Goal: Transaction & Acquisition: Purchase product/service

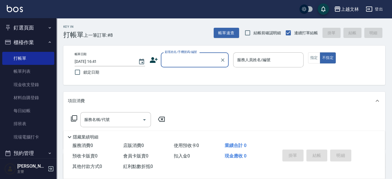
click at [173, 58] on input "顧客姓名/手機號碼/編號" at bounding box center [190, 60] width 54 height 10
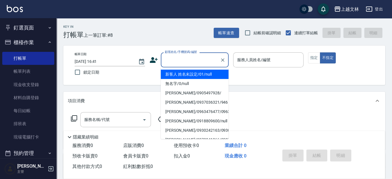
click at [192, 75] on li "新客人 姓名未設定/01/null" at bounding box center [195, 74] width 68 height 9
type input "新客人 姓名未設定/01/null"
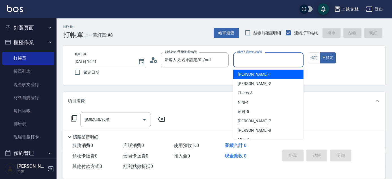
drag, startPoint x: 261, startPoint y: 62, endPoint x: 257, endPoint y: 70, distance: 9.2
click at [261, 62] on input "服務人員姓名/編號" at bounding box center [268, 60] width 65 height 10
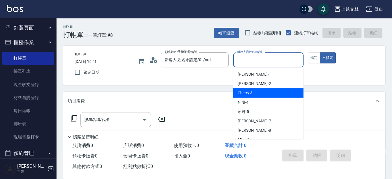
click at [260, 92] on div "Cherry -3" at bounding box center [268, 92] width 70 height 9
type input "Cherry-3"
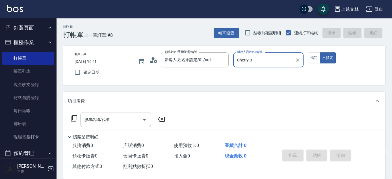
click at [125, 121] on input "服務名稱/代號" at bounding box center [111, 119] width 57 height 10
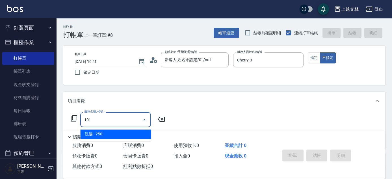
type input "洗髮(101)"
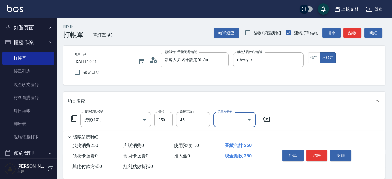
type input "之之-45"
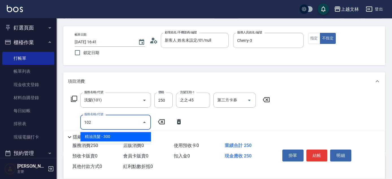
type input "精油洗髮(102)"
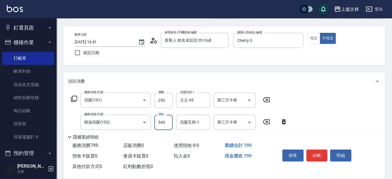
type input "549"
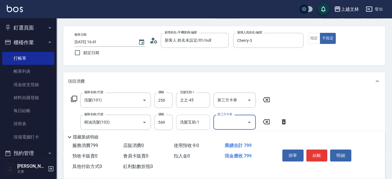
click at [196, 124] on div "洗髮互助-1 洗髮互助-1" at bounding box center [193, 121] width 34 height 15
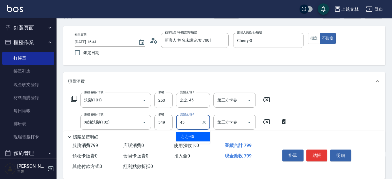
type input "之之-45"
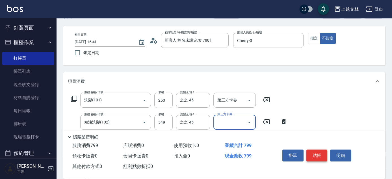
click at [314, 157] on button "結帳" at bounding box center [316, 155] width 21 height 12
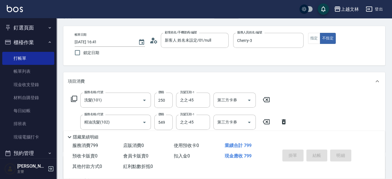
type input "[DATE] 18:21"
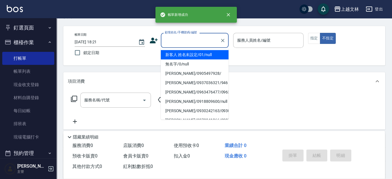
click at [186, 43] on input "顧客姓名/手機號碼/編號" at bounding box center [190, 40] width 54 height 10
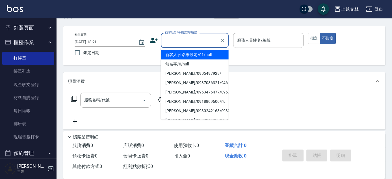
click at [190, 53] on li "新客人 姓名未設定/01/null" at bounding box center [195, 54] width 68 height 9
type input "新客人 姓名未設定/01/null"
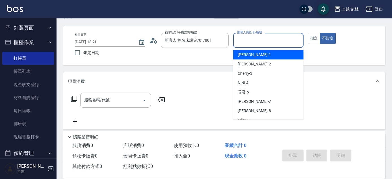
drag, startPoint x: 243, startPoint y: 43, endPoint x: 250, endPoint y: 53, distance: 11.9
click at [245, 43] on input "服務人員姓名/編號" at bounding box center [268, 40] width 65 height 10
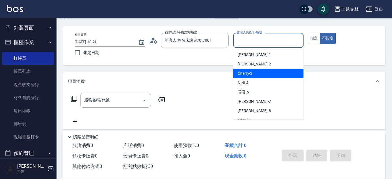
click at [258, 73] on div "Cherry -3" at bounding box center [268, 73] width 70 height 9
type input "Cherry-3"
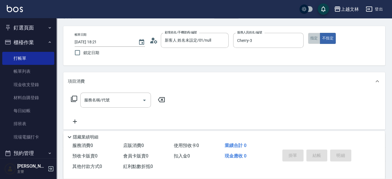
drag, startPoint x: 313, startPoint y: 41, endPoint x: 310, endPoint y: 42, distance: 3.2
click at [313, 41] on button "指定" at bounding box center [314, 38] width 12 height 11
click at [91, 99] on div "服務名稱/代號 服務名稱/代號" at bounding box center [115, 99] width 71 height 15
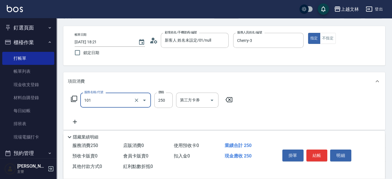
type input "洗髮(101)"
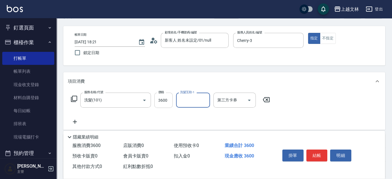
click at [167, 102] on input "3600" at bounding box center [163, 99] width 18 height 15
type input "300"
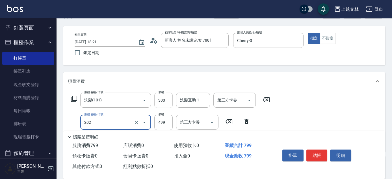
type input "A級單剪(202)"
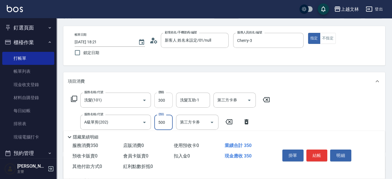
type input "500"
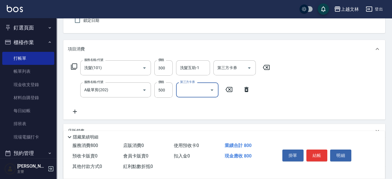
scroll to position [61, 0]
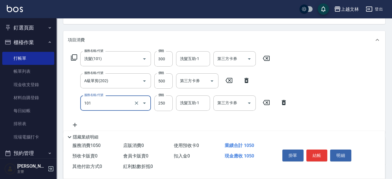
type input "洗髮(101)"
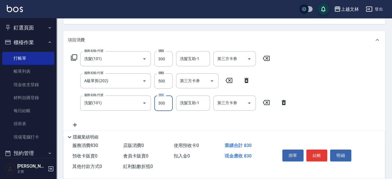
type input "300"
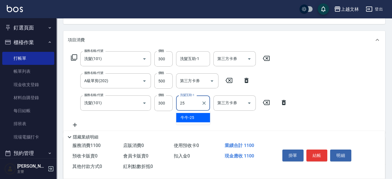
type input "牛牛-25"
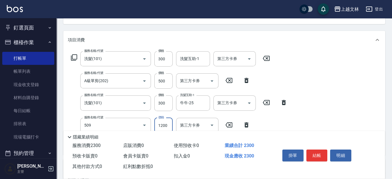
type input "3600結構卡使用(509)"
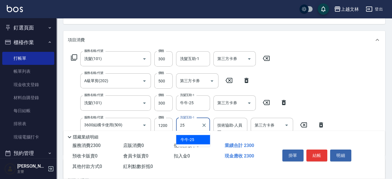
type input "牛牛-25"
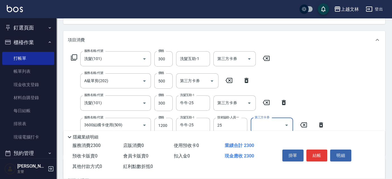
type input "牛牛-25"
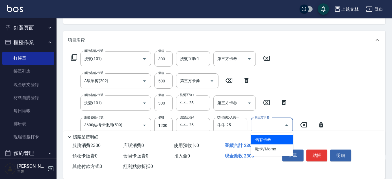
click at [272, 122] on input "第三方卡券" at bounding box center [267, 125] width 29 height 10
click at [272, 136] on span "舊有卡券" at bounding box center [272, 139] width 42 height 9
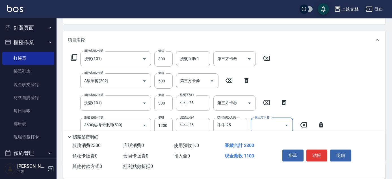
type input "舊有卡券"
click at [322, 152] on button "結帳" at bounding box center [316, 155] width 21 height 12
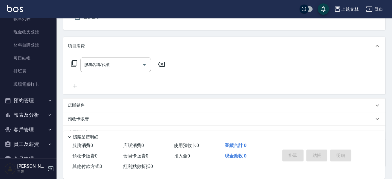
scroll to position [66, 0]
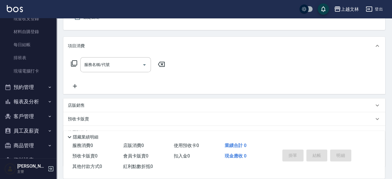
click at [34, 99] on button "報表及分析" at bounding box center [28, 101] width 52 height 15
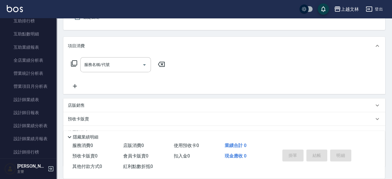
scroll to position [240, 0]
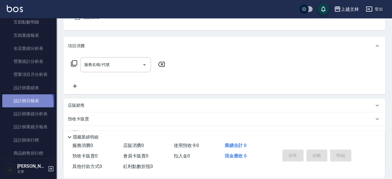
click at [22, 103] on link "設計師日報表" at bounding box center [28, 100] width 52 height 13
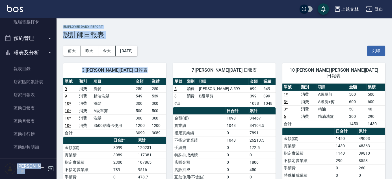
scroll to position [34, 0]
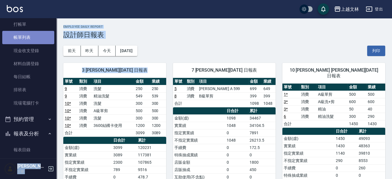
click at [48, 34] on link "帳單列表" at bounding box center [28, 37] width 52 height 13
click at [53, 38] on nav "釘選頁面 店家日報表 設計師排行榜 每日結帳 櫃檯作業 打帳單 帳單列表 現金收支登錄 材料自購登錄 每日結帳 排班表 現場電腦打卡 預約管理 預約管理 單日…" at bounding box center [28, 88] width 57 height 140
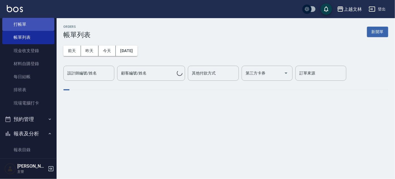
click at [23, 23] on link "打帳單" at bounding box center [28, 24] width 52 height 13
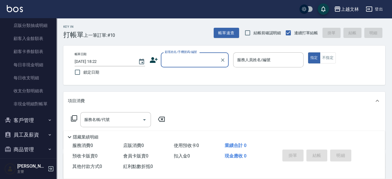
scroll to position [439, 0]
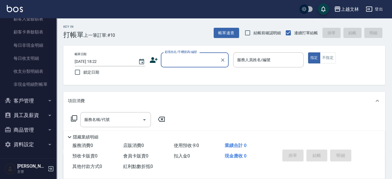
click at [25, 127] on button "商品管理" at bounding box center [28, 129] width 52 height 15
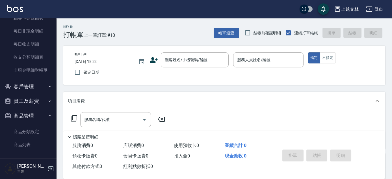
scroll to position [470, 0]
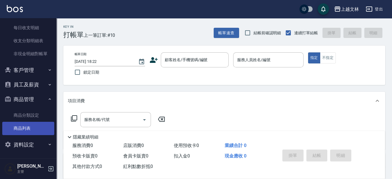
click at [24, 126] on link "商品列表" at bounding box center [28, 128] width 52 height 13
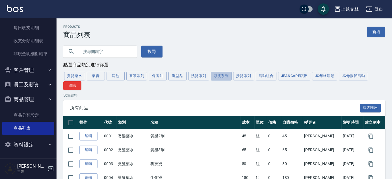
click at [218, 77] on button "頭皮系列" at bounding box center [221, 76] width 21 height 9
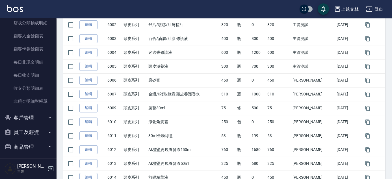
scroll to position [406, 0]
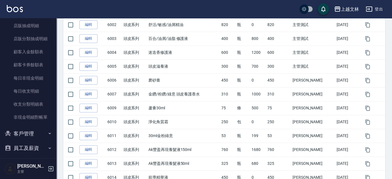
click at [57, 105] on div "Products 商品列表 新增 搜尋 點選商品類別進行篩選 燙髮藥水 染膏 其他 養護系列 保養油 造型品 洗髮系列 頭皮系列 接髮系列 活動組合 Jean…" at bounding box center [225, 121] width 336 height 443
drag, startPoint x: 57, startPoint y: 123, endPoint x: 57, endPoint y: 109, distance: 13.9
click at [59, 108] on div "上越文[PERSON_NAME]出 釘選頁面 店家日報表 設計師排行榜 每日結帳 櫃檯作業 打帳單 帳單列表 現金收支登錄 材料自購登錄 每日結帳 排班表 現…" at bounding box center [196, 112] width 392 height 474
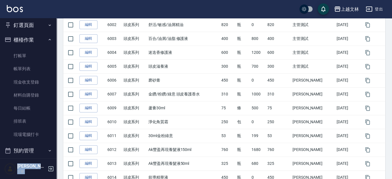
scroll to position [0, 0]
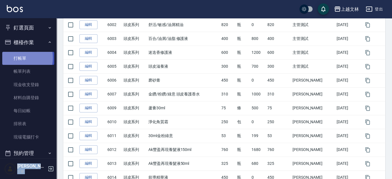
click at [16, 58] on link "打帳單" at bounding box center [28, 58] width 52 height 13
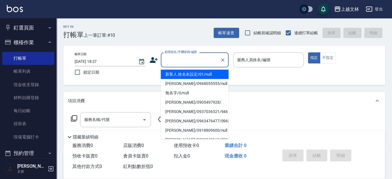
click at [176, 60] on input "顧客姓名/手機號碼/編號" at bounding box center [190, 60] width 54 height 10
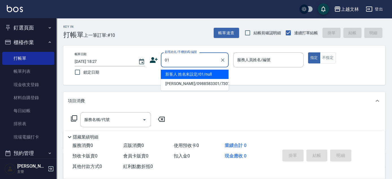
type input "新客人 姓名未設定/01/null"
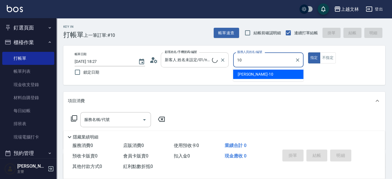
type input "[PERSON_NAME]-10"
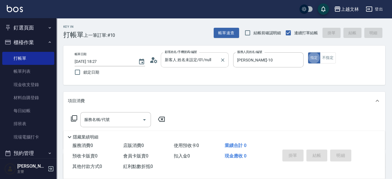
type button "true"
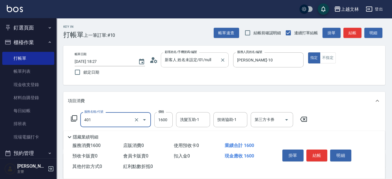
type input "基本染髮(401)"
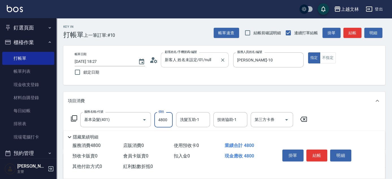
type input "4800"
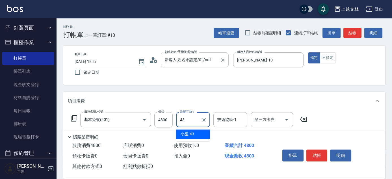
type input "小巫-43"
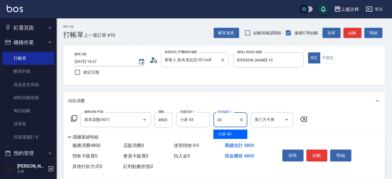
type input "小巫-43"
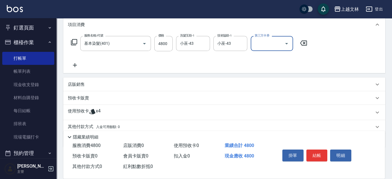
scroll to position [98, 0]
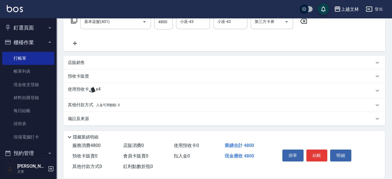
click at [79, 60] on p "店販銷售" at bounding box center [76, 63] width 17 height 6
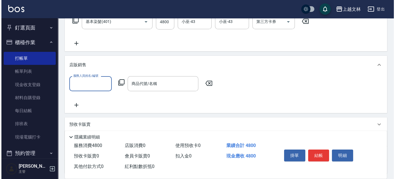
scroll to position [0, 0]
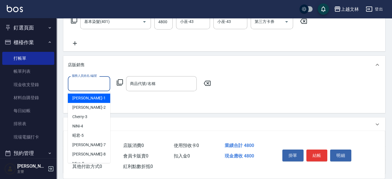
click at [85, 82] on input "服務人員姓名/編號" at bounding box center [88, 84] width 37 height 10
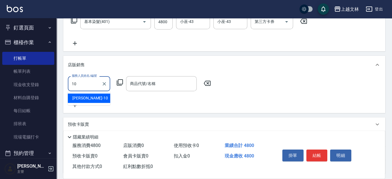
type input "[PERSON_NAME]-10"
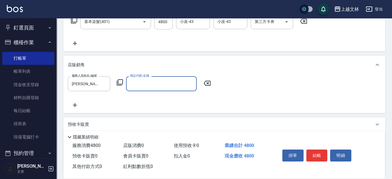
click at [119, 82] on icon at bounding box center [119, 82] width 7 height 7
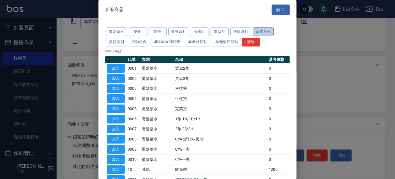
click at [266, 31] on button "頭皮系列" at bounding box center [263, 31] width 21 height 9
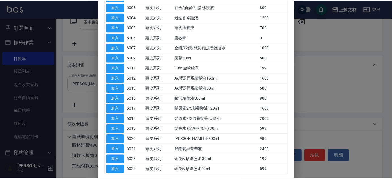
scroll to position [78, 0]
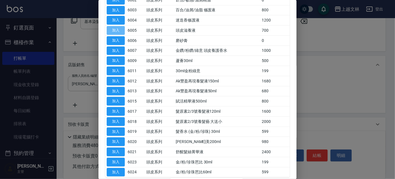
click at [116, 31] on button "加入" at bounding box center [116, 30] width 18 height 9
type input "頭皮滋養液"
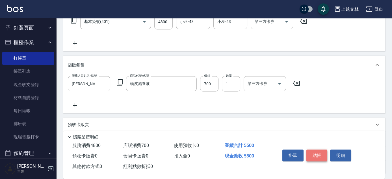
click at [315, 154] on button "結帳" at bounding box center [316, 155] width 21 height 12
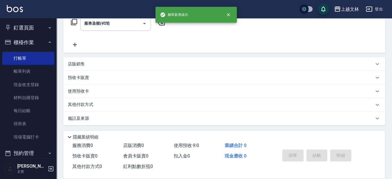
type input "[DATE] 18:28"
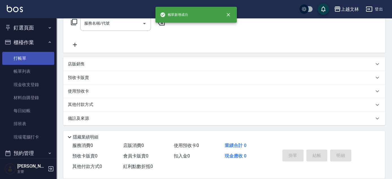
scroll to position [0, 0]
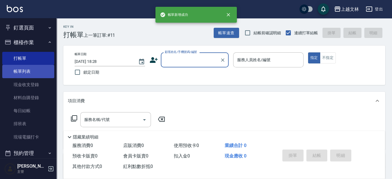
click at [36, 70] on link "帳單列表" at bounding box center [28, 71] width 52 height 13
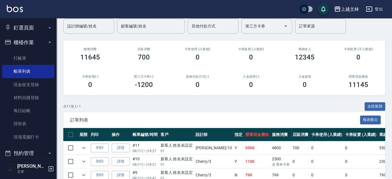
scroll to position [60, 0]
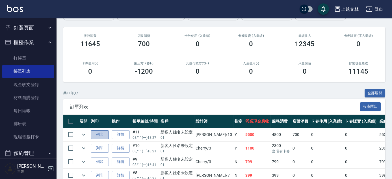
click at [98, 135] on button "列印" at bounding box center [100, 134] width 18 height 9
drag, startPoint x: 23, startPoint y: 56, endPoint x: 20, endPoint y: 51, distance: 6.5
click at [24, 56] on link "打帳單" at bounding box center [28, 58] width 52 height 13
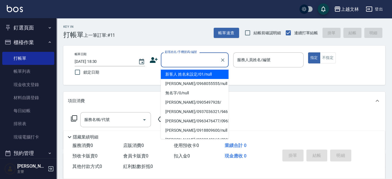
click at [200, 60] on input "顧客姓名/手機號碼/編號" at bounding box center [190, 60] width 54 height 10
click at [198, 72] on li "新客人 姓名未設定/01/null" at bounding box center [195, 74] width 68 height 9
type input "新客人 姓名未設定/01/null"
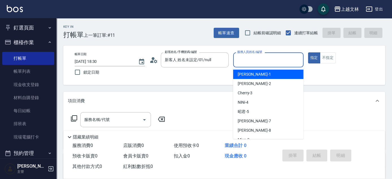
click at [249, 64] on input "服務人員姓名/編號" at bounding box center [268, 60] width 65 height 10
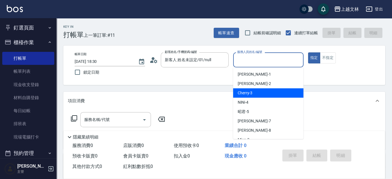
click at [263, 92] on div "Cherry -3" at bounding box center [268, 92] width 70 height 9
type input "Cherry-3"
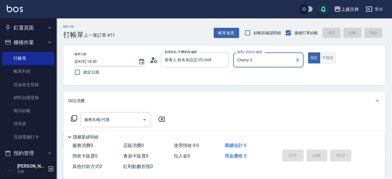
click at [329, 60] on button "不指定" at bounding box center [328, 57] width 16 height 11
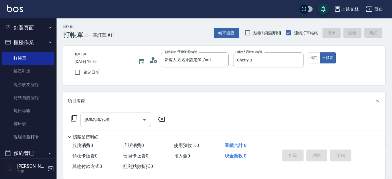
click at [118, 125] on div "服務名稱/代號" at bounding box center [115, 119] width 71 height 15
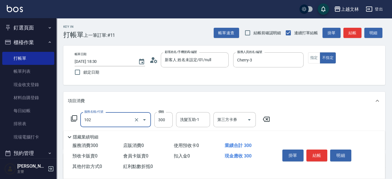
type input "精油洗髮(102)"
type input "549"
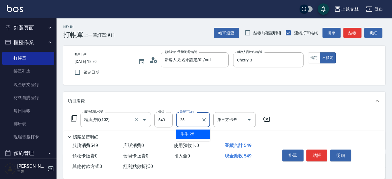
type input "牛牛-25"
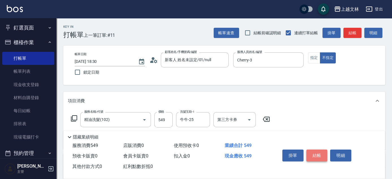
click at [322, 155] on button "結帳" at bounding box center [316, 155] width 21 height 12
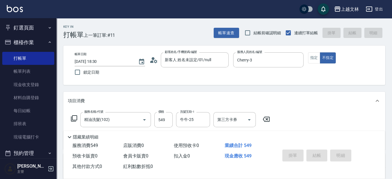
type input "[DATE] 18:53"
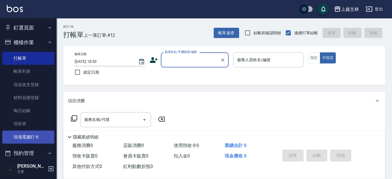
click at [37, 137] on link "現場電腦打卡" at bounding box center [28, 136] width 52 height 13
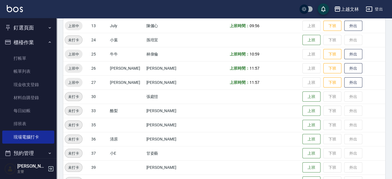
scroll to position [180, 0]
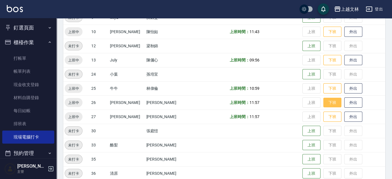
click at [326, 103] on button "下班" at bounding box center [332, 103] width 18 height 10
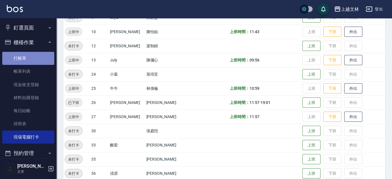
click at [32, 55] on link "打帳單" at bounding box center [28, 58] width 52 height 13
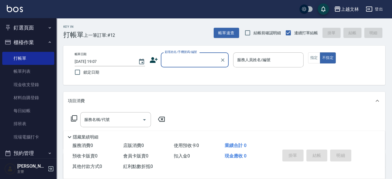
click at [163, 59] on div "顧客姓名/手機號碼/編號" at bounding box center [195, 59] width 68 height 15
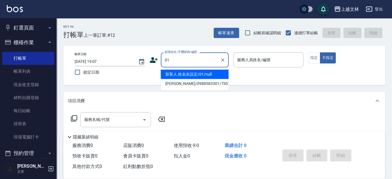
type input "新客人 姓名未設定/01/null"
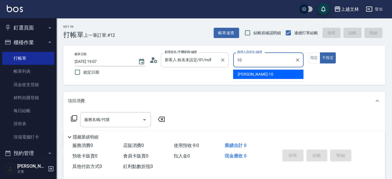
type input "[PERSON_NAME]-10"
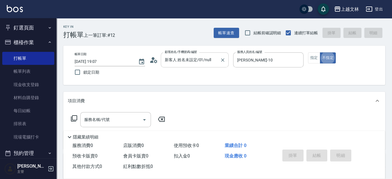
type button "false"
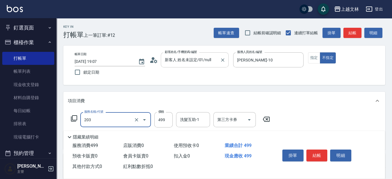
type input "B級洗+剪(203)"
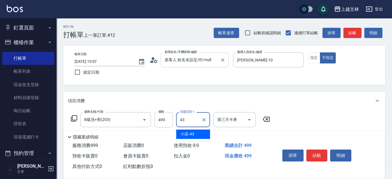
type input "小巫-43"
type input "精油(107)"
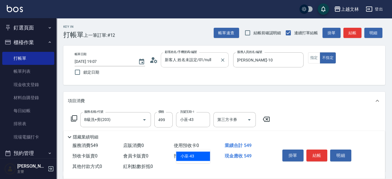
type input "小巫-43"
click at [317, 157] on button "結帳" at bounding box center [316, 155] width 21 height 12
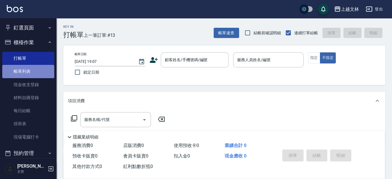
click at [37, 70] on link "帳單列表" at bounding box center [28, 71] width 52 height 13
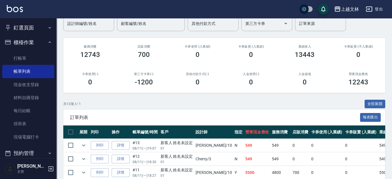
scroll to position [70, 0]
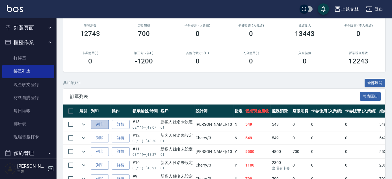
click at [104, 123] on button "列印" at bounding box center [100, 124] width 18 height 9
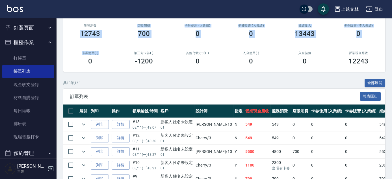
drag, startPoint x: 58, startPoint y: 40, endPoint x: 59, endPoint y: 62, distance: 21.2
click at [59, 62] on div "ORDERS 帳單列表 新開單 [DATE] [DATE] [DATE] [DATE] 設計師編號/姓名 設計師編號/姓名 顧客編號/姓名 顧客編號/姓名 其…" at bounding box center [225, 132] width 336 height 368
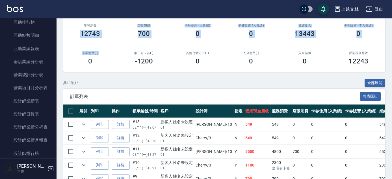
scroll to position [227, 0]
click at [34, 112] on link "設計師日報表" at bounding box center [28, 113] width 52 height 13
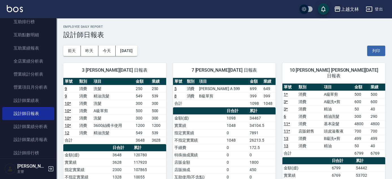
scroll to position [9, 0]
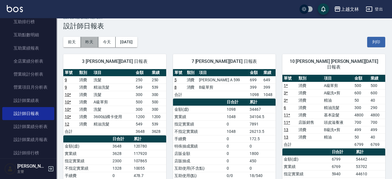
click at [91, 41] on button "昨天" at bounding box center [90, 42] width 18 height 10
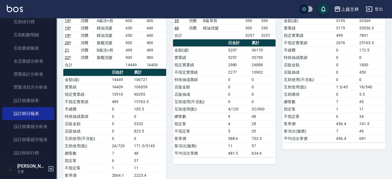
scroll to position [152, 0]
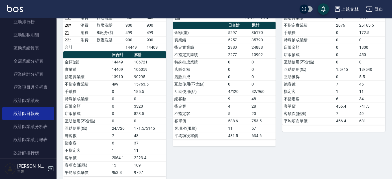
drag, startPoint x: 390, startPoint y: 100, endPoint x: 392, endPoint y: 106, distance: 6.1
click at [391, 102] on div "上越文林 [DATE] 設計師日報表 列印時間： [DATE][PHONE_NUMBER]:08 Employee Daily Report 設計師日報表 […" at bounding box center [225, 145] width 336 height 556
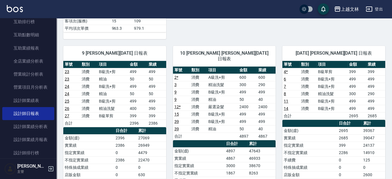
scroll to position [298, 0]
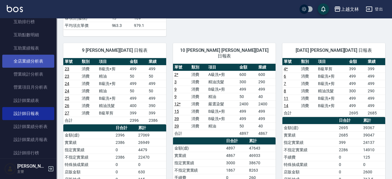
drag, startPoint x: 53, startPoint y: 83, endPoint x: 44, endPoint y: 66, distance: 18.8
click at [44, 66] on nav "釘選頁面 店家日報表 設計師排行榜 每日結帳 櫃檯作業 打帳單 帳單列表 現金收支登錄 材料自購登錄 每日結帳 排班表 現場電腦打卡 預約管理 預約管理 單日…" at bounding box center [28, 88] width 57 height 140
drag, startPoint x: 57, startPoint y: 92, endPoint x: 50, endPoint y: 67, distance: 25.5
click at [49, 67] on div "釘選頁面 店家日報表 設計師排行榜 每日結帳 櫃檯作業 打帳單 帳單列表 現金收支登錄 材料自購登錄 每日結帳 排班表 現場電腦打卡 預約管理 預約管理 單日…" at bounding box center [28, 98] width 57 height 161
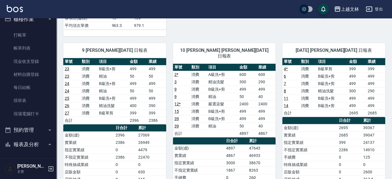
scroll to position [18, 0]
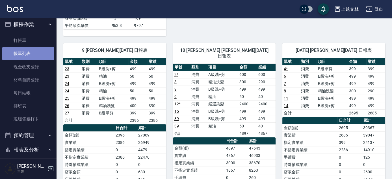
click at [37, 51] on link "帳單列表" at bounding box center [28, 53] width 52 height 13
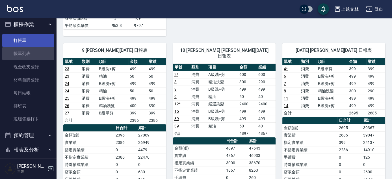
click at [24, 38] on link "打帳單" at bounding box center [28, 40] width 52 height 13
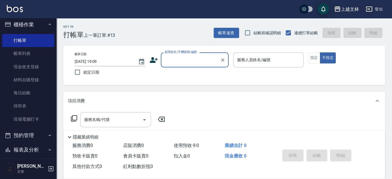
drag, startPoint x: 45, startPoint y: 116, endPoint x: 121, endPoint y: 150, distance: 83.1
click at [45, 116] on link "現場電腦打卡" at bounding box center [28, 118] width 52 height 13
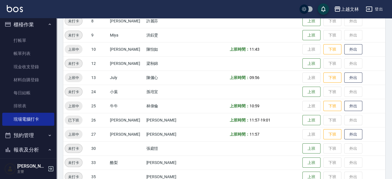
scroll to position [205, 0]
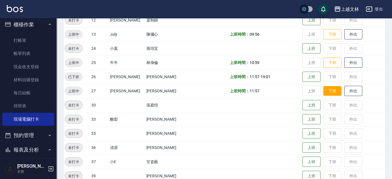
click at [325, 92] on button "下班" at bounding box center [332, 91] width 18 height 10
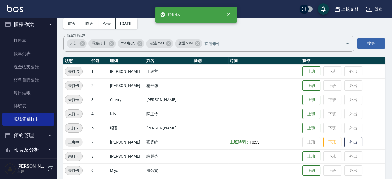
scroll to position [0, 0]
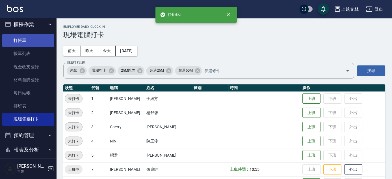
click at [36, 43] on link "打帳單" at bounding box center [28, 40] width 52 height 13
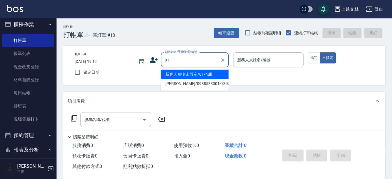
type input "新客人 姓名未設定/01/null"
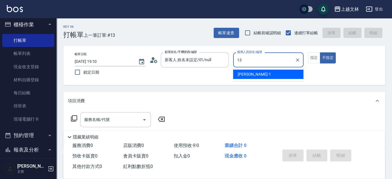
type input "July-13"
type button "false"
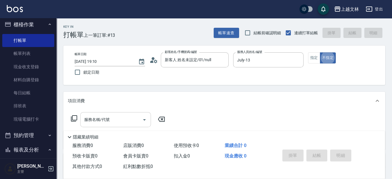
click at [112, 119] on input "服務名稱/代號" at bounding box center [111, 119] width 57 height 10
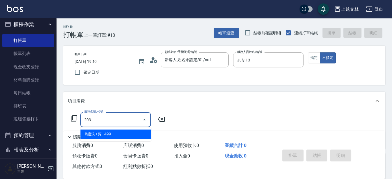
type input "B級洗+剪(203)"
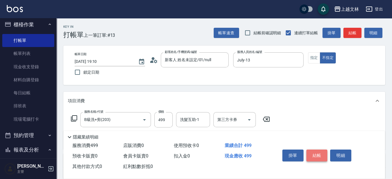
click at [321, 153] on button "結帳" at bounding box center [316, 155] width 21 height 12
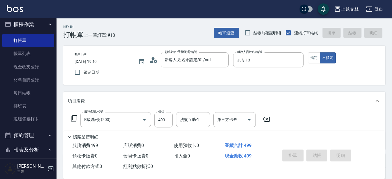
type input "[DATE] 19:14"
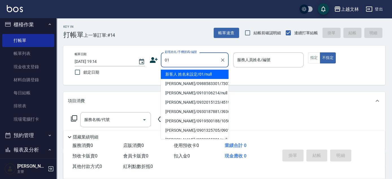
type input "新客人 姓名未設定/01/null"
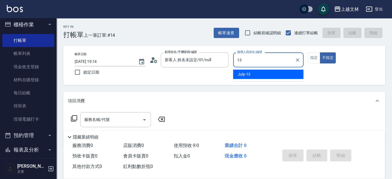
type input "July-13"
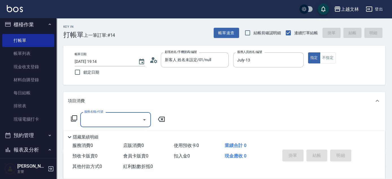
type input "1"
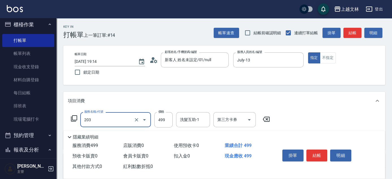
type input "6"
type input "B級洗+剪(203)"
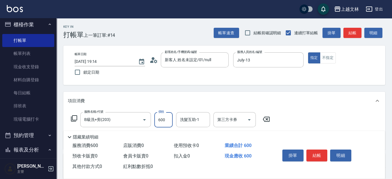
type input "600"
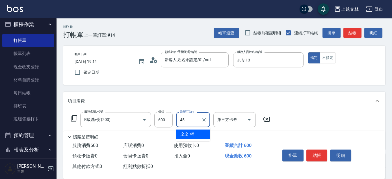
type input "之之-45"
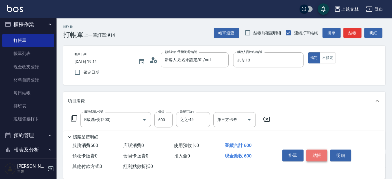
click at [325, 150] on button "結帳" at bounding box center [316, 155] width 21 height 12
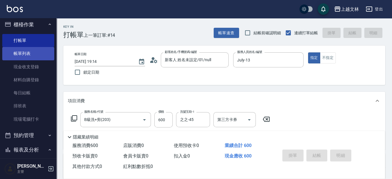
type input "[DATE] 19:36"
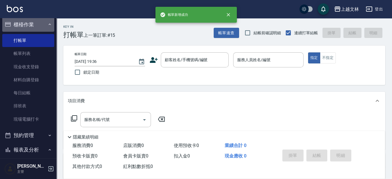
drag, startPoint x: 28, startPoint y: 23, endPoint x: 33, endPoint y: 26, distance: 6.0
click at [29, 23] on button "櫃檯作業" at bounding box center [28, 24] width 52 height 15
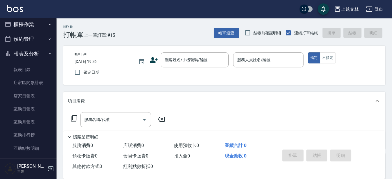
click at [53, 67] on nav "釘選頁面 店家日報表 設計師排行榜 每日結帳 櫃檯作業 打帳單 帳單列表 現金收支登錄 材料自購登錄 每日結帳 排班表 現場電腦打卡 預約管理 預約管理 單日…" at bounding box center [28, 88] width 57 height 140
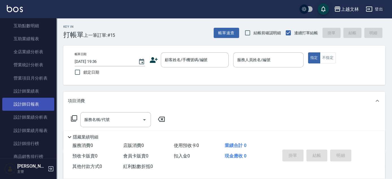
click at [41, 101] on link "設計師日報表" at bounding box center [28, 104] width 52 height 13
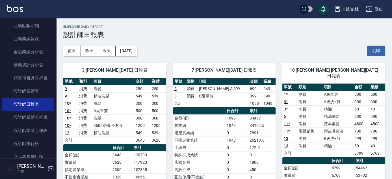
click at [56, 20] on div "釘選頁面 店家日報表 設計師排行榜 每日結帳 櫃檯作業 打帳單 帳單列表 現金收支登錄 材料自購登錄 每日結帳 排班表 現場電腦打卡 預約管理 預約管理 單日…" at bounding box center [28, 98] width 57 height 161
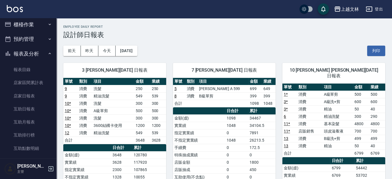
click at [53, 52] on nav "釘選頁面 店家日報表 設計師排行榜 每日結帳 櫃檯作業 打帳單 帳單列表 現金收支登錄 材料自購登錄 每日結帳 排班表 現場電腦打卡 預約管理 預約管理 單日…" at bounding box center [28, 88] width 57 height 140
click at [44, 53] on button "報表及分析" at bounding box center [28, 53] width 52 height 15
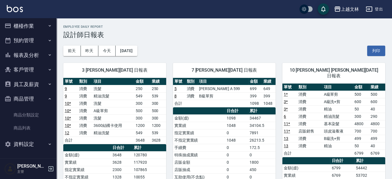
scroll to position [16, 0]
click at [43, 35] on button "預約管理" at bounding box center [28, 40] width 52 height 15
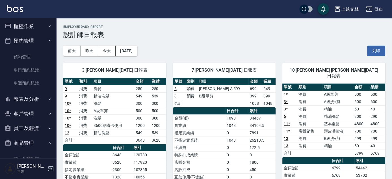
click at [44, 34] on button "預約管理" at bounding box center [28, 40] width 52 height 15
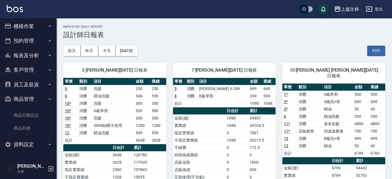
click at [40, 26] on button "櫃檯作業" at bounding box center [28, 26] width 52 height 15
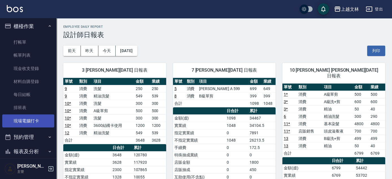
click at [24, 119] on link "現場電腦打卡" at bounding box center [28, 120] width 52 height 13
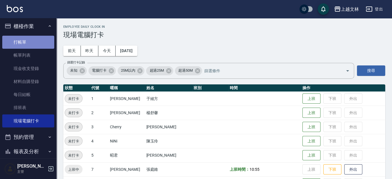
drag, startPoint x: 33, startPoint y: 47, endPoint x: 22, endPoint y: 46, distance: 11.3
click at [34, 47] on link "打帳單" at bounding box center [28, 42] width 52 height 13
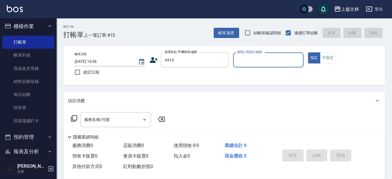
drag, startPoint x: 178, startPoint y: 66, endPoint x: 145, endPoint y: 71, distance: 33.6
click at [140, 71] on div "帳單日期 [DATE] 19:36 鎖定日期 顧客姓名/手機號碼/編號 0414 顧客姓名/手機號碼/編號 服務人員姓名/編號 服務人員姓名/編號 指定 不指定" at bounding box center [224, 65] width 308 height 26
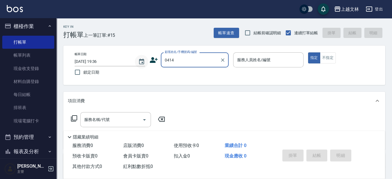
drag, startPoint x: 183, startPoint y: 58, endPoint x: 139, endPoint y: 63, distance: 43.5
click at [139, 62] on div "帳單日期 [DATE] 19:36 鎖定日期 顧客姓名/手機號碼/編號 0414 顧客姓名/手機號碼/編號 服務人員姓名/編號 服務人員姓名/編號 指定 不指定" at bounding box center [224, 65] width 308 height 26
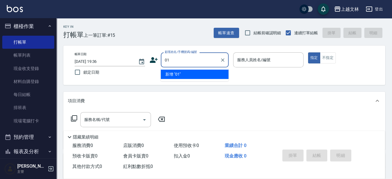
type input "01"
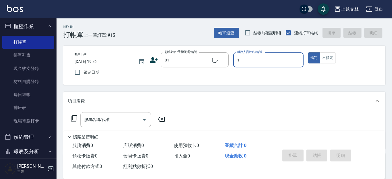
type input "13"
type input "新客人 姓名未設定/01/null"
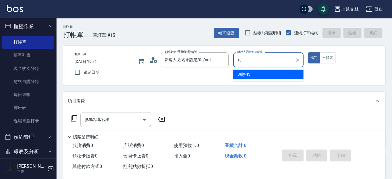
type input "July-13"
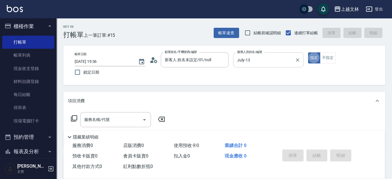
type button "true"
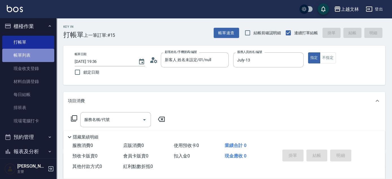
click at [38, 54] on link "帳單列表" at bounding box center [28, 55] width 52 height 13
click at [19, 54] on link "帳單列表" at bounding box center [28, 55] width 52 height 13
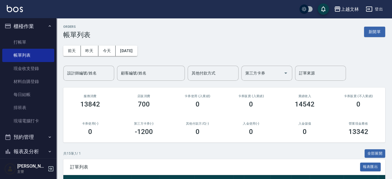
scroll to position [156, 0]
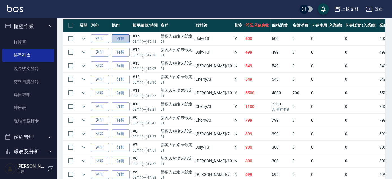
click at [117, 38] on link "詳情" at bounding box center [121, 38] width 18 height 9
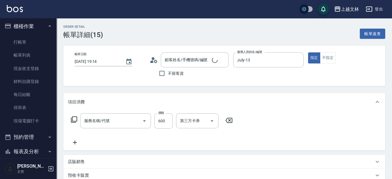
type input "[DATE] 19:14"
type input "July-13"
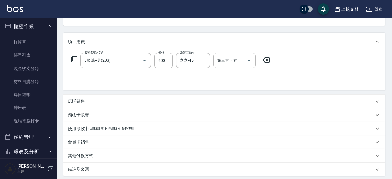
type input "B級洗+剪(203)"
type input "新客人 姓名未設定/01/null"
click at [93, 98] on div "店販銷售" at bounding box center [221, 101] width 306 height 6
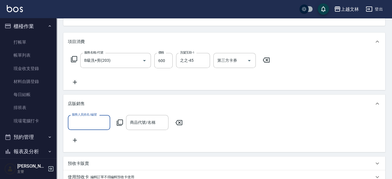
scroll to position [0, 0]
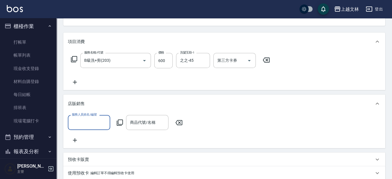
click at [77, 120] on input "服務人員姓名/編號" at bounding box center [88, 122] width 37 height 10
type input "July-13"
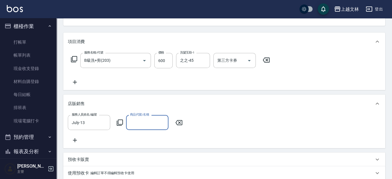
click at [136, 122] on input "商品代號/名稱" at bounding box center [147, 122] width 37 height 10
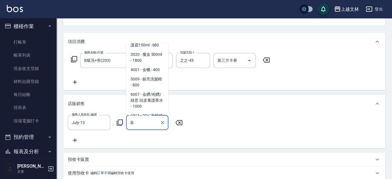
scroll to position [46, 0]
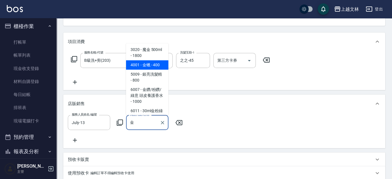
click at [159, 70] on span "4001 - 金蠟 - 400" at bounding box center [147, 64] width 42 height 9
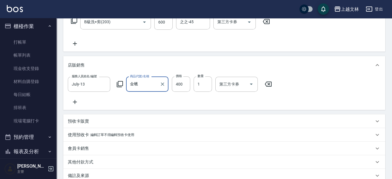
scroll to position [166, 0]
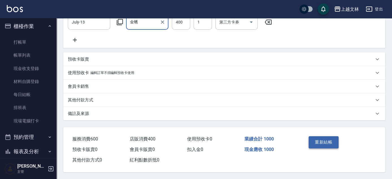
type input "金蠟"
click at [323, 145] on button "重新結帳" at bounding box center [324, 142] width 30 height 12
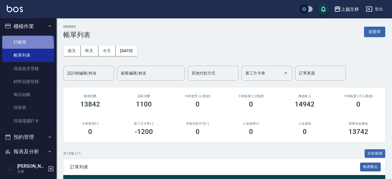
click at [21, 46] on link "打帳單" at bounding box center [28, 42] width 52 height 13
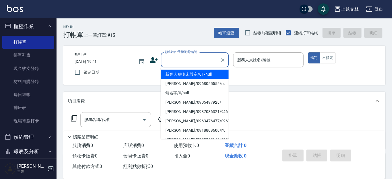
click at [197, 59] on input "顧客姓名/手機號碼/編號" at bounding box center [190, 60] width 54 height 10
click at [195, 73] on li "新客人 姓名未設定/01/null" at bounding box center [195, 74] width 68 height 9
type input "新客人 姓名未設定/01/null"
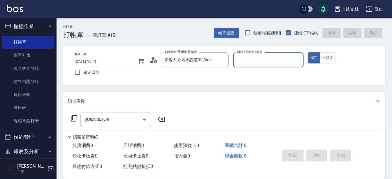
click at [239, 68] on p at bounding box center [268, 70] width 70 height 6
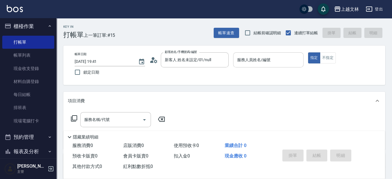
click at [243, 66] on div "服務人員姓名/編號" at bounding box center [268, 59] width 70 height 15
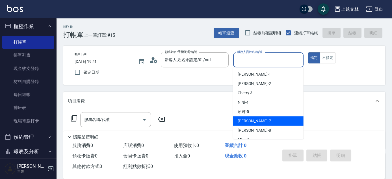
click at [245, 122] on span "Tiffany -7" at bounding box center [254, 121] width 33 height 6
type input "Tiffany-7"
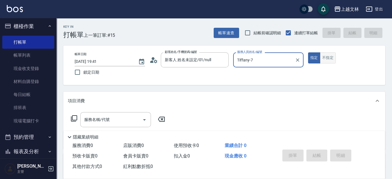
click at [331, 60] on button "不指定" at bounding box center [328, 57] width 16 height 11
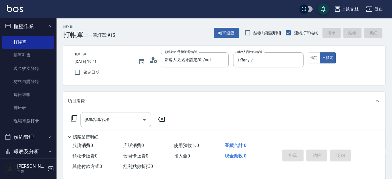
click at [127, 117] on input "服務名稱/代號" at bounding box center [111, 119] width 57 height 10
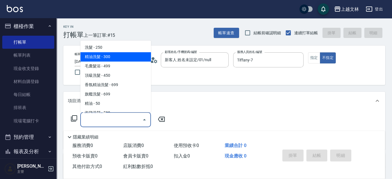
click at [139, 57] on span "精油洗髮 - 300" at bounding box center [115, 56] width 71 height 9
type input "精油洗髮(102)"
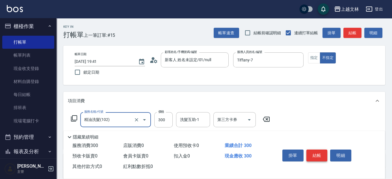
click at [315, 155] on button "結帳" at bounding box center [316, 155] width 21 height 12
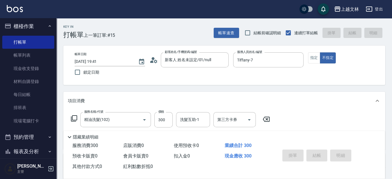
type input "[DATE] 19:42"
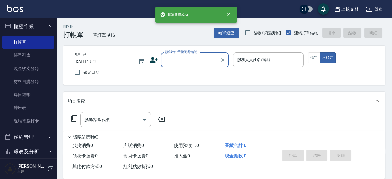
click at [199, 59] on input "顧客姓名/手機號碼/編號" at bounding box center [190, 60] width 54 height 10
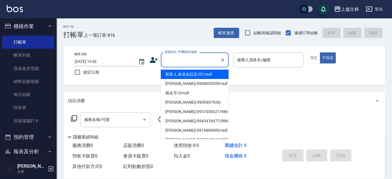
click at [202, 75] on li "新客人 姓名未設定/01/null" at bounding box center [195, 74] width 68 height 9
type input "新客人 姓名未設定/01/null"
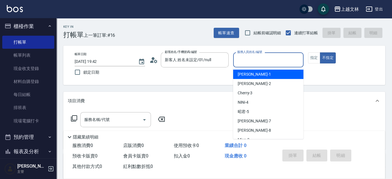
click at [268, 61] on input "服務人員姓名/編號" at bounding box center [268, 60] width 65 height 10
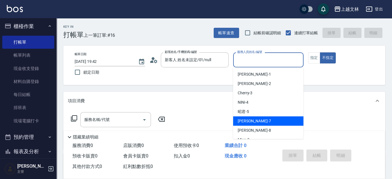
click at [257, 124] on div "Tiffany -7" at bounding box center [268, 120] width 70 height 9
type input "Tiffany-7"
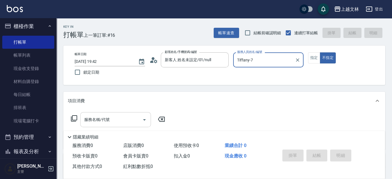
click at [132, 122] on input "服務名稱/代號" at bounding box center [111, 119] width 57 height 10
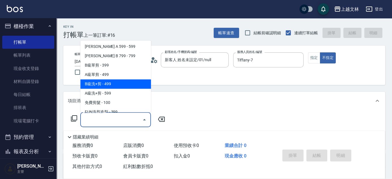
scroll to position [128, 0]
click at [119, 81] on span "B級洗+剪 - 499" at bounding box center [115, 83] width 71 height 9
type input "B級洗+剪(203)"
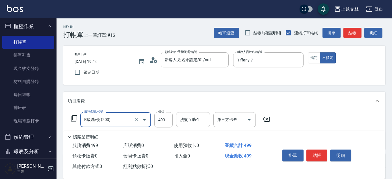
click at [189, 124] on input "洗髮互助-1" at bounding box center [193, 119] width 29 height 10
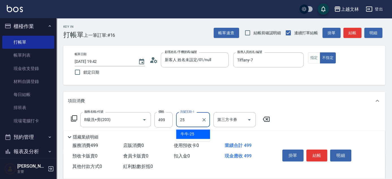
click at [195, 137] on div "牛牛 -25" at bounding box center [193, 133] width 34 height 9
type input "牛牛-25"
click at [321, 157] on button "結帳" at bounding box center [316, 155] width 21 height 12
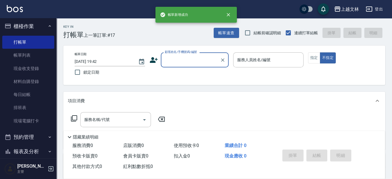
click at [184, 60] on input "顧客姓名/手機號碼/編號" at bounding box center [190, 60] width 54 height 10
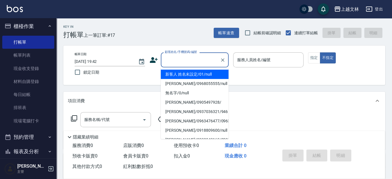
click at [184, 74] on li "新客人 姓名未設定/01/null" at bounding box center [195, 74] width 68 height 9
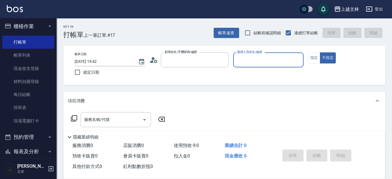
type input "新客人 姓名未設定/01/null"
click at [252, 60] on input "服務人員姓名/編號" at bounding box center [268, 60] width 65 height 10
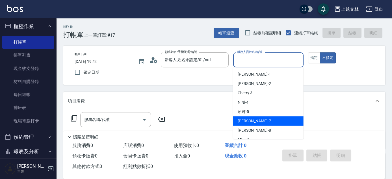
click at [263, 122] on div "Tiffany -7" at bounding box center [268, 120] width 70 height 9
type input "Tiffany-7"
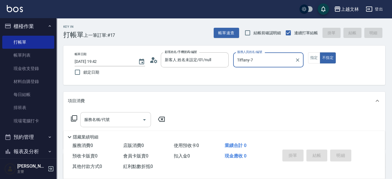
click at [126, 126] on div "服務名稱/代號" at bounding box center [115, 119] width 71 height 15
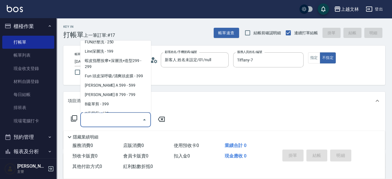
scroll to position [125, 0]
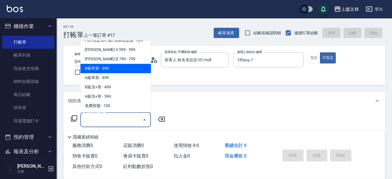
click at [142, 67] on span "B級單剪 - 399" at bounding box center [115, 68] width 71 height 9
type input "B級單剪(201)"
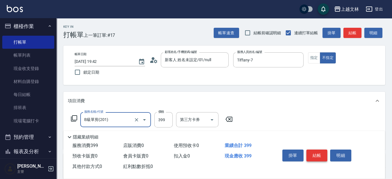
click at [315, 153] on button "結帳" at bounding box center [316, 155] width 21 height 12
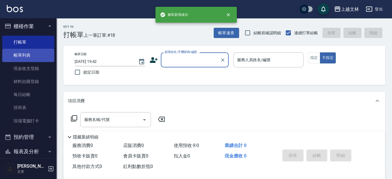
click at [37, 53] on link "帳單列表" at bounding box center [28, 55] width 52 height 13
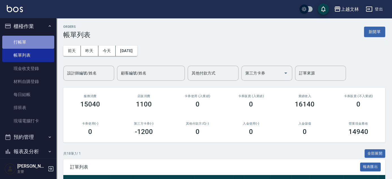
click at [45, 46] on link "打帳單" at bounding box center [28, 42] width 52 height 13
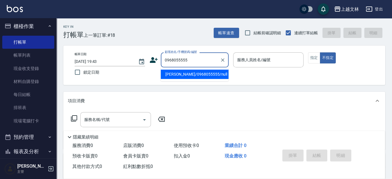
type input "[PERSON_NAME]/0968055555/null"
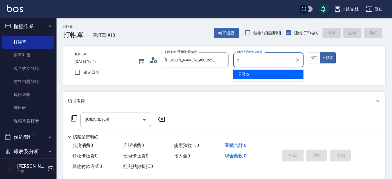
type input "5"
type button "false"
type input "昭君-5"
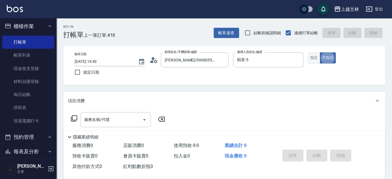
click at [310, 58] on button "指定" at bounding box center [314, 57] width 12 height 11
click at [73, 120] on icon at bounding box center [74, 118] width 7 height 7
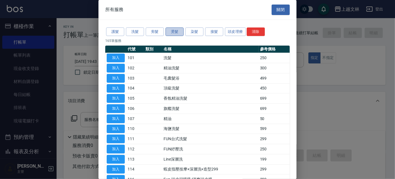
click at [172, 33] on button "燙髮" at bounding box center [174, 31] width 18 height 9
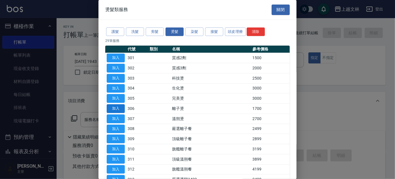
click at [120, 109] on button "加入" at bounding box center [116, 108] width 18 height 9
type input "離子燙(306)"
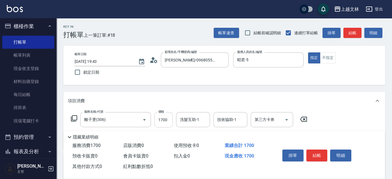
click at [166, 120] on input "1700" at bounding box center [163, 119] width 18 height 15
type input "2199"
type input "牛牛-25"
click at [319, 155] on button "結帳" at bounding box center [316, 155] width 21 height 12
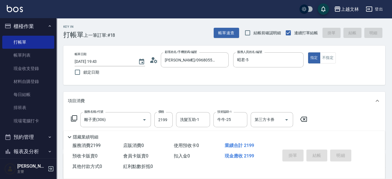
type input "[DATE] 20:01"
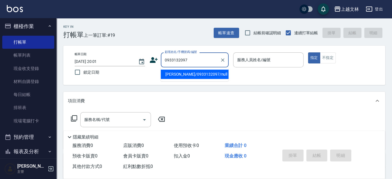
type input "[PERSON_NAME]/0933132097/null"
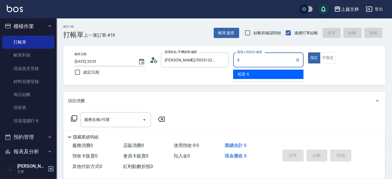
type input "5"
type button "true"
type input "昭君-5"
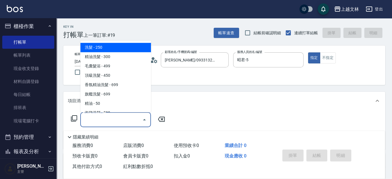
click at [132, 120] on input "服務名稱/代號" at bounding box center [111, 119] width 57 height 10
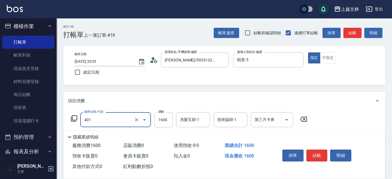
type input "基本染髮(401)"
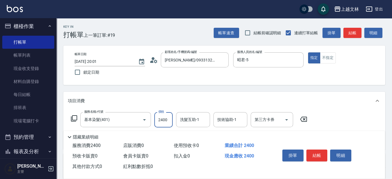
type input "2400"
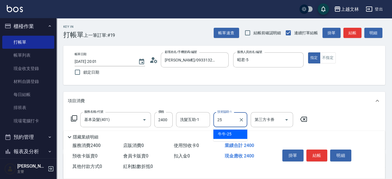
type input "牛牛-25"
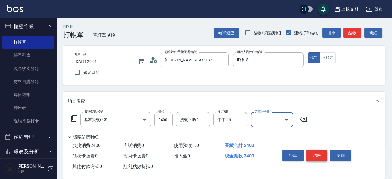
click at [317, 152] on button "結帳" at bounding box center [316, 155] width 21 height 12
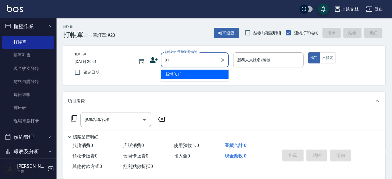
type input "01"
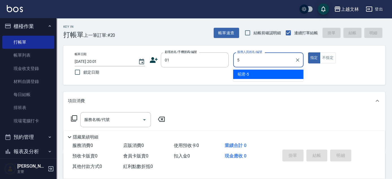
type input "昭君-5"
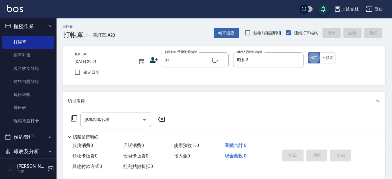
type input "新客人 姓名未設定/01/null"
click at [332, 58] on button "不指定" at bounding box center [328, 57] width 16 height 11
click at [120, 119] on input "服務名稱/代號" at bounding box center [111, 119] width 57 height 10
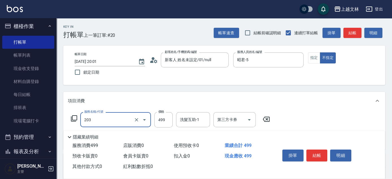
type input "B級洗+剪(203)"
type input "500"
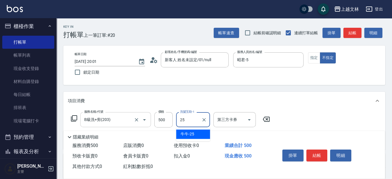
type input "牛牛-25"
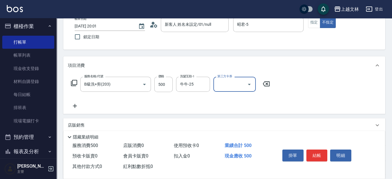
scroll to position [51, 0]
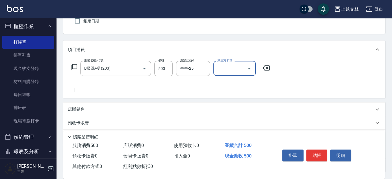
click at [75, 92] on icon at bounding box center [75, 90] width 4 height 4
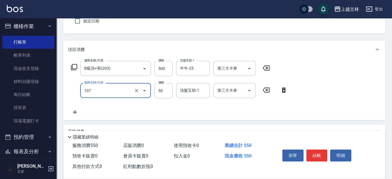
type input "精油(107)"
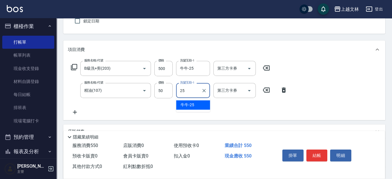
type input "牛牛-25"
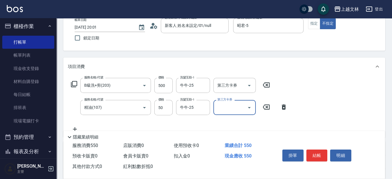
scroll to position [25, 0]
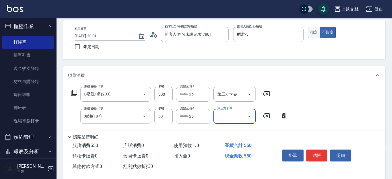
click at [310, 34] on button "指定" at bounding box center [314, 32] width 12 height 11
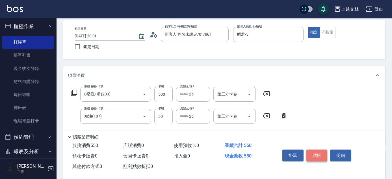
click at [315, 156] on button "結帳" at bounding box center [316, 155] width 21 height 12
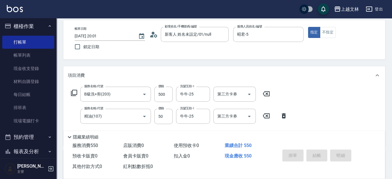
type input "[DATE] 20:02"
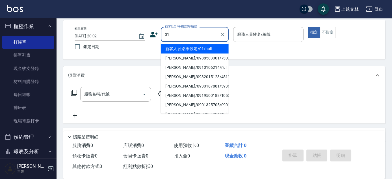
type input "01"
type input "5"
type input "新客人 姓名未設定/01/null"
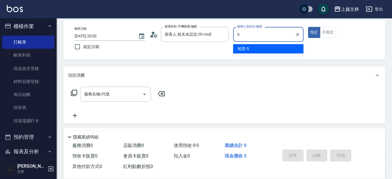
type input "昭君-5"
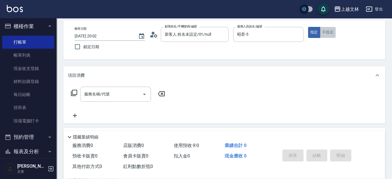
click at [325, 33] on button "不指定" at bounding box center [328, 32] width 16 height 11
click at [120, 94] on input "服務名稱/代號" at bounding box center [111, 94] width 57 height 10
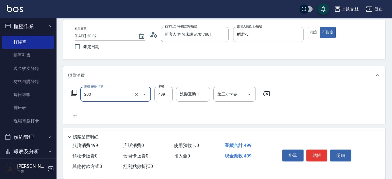
type input "B級洗+剪(203)"
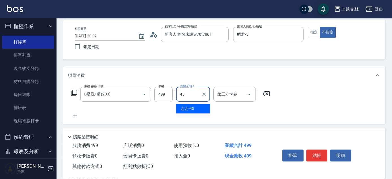
type input "之之-45"
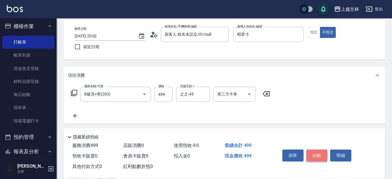
click at [319, 153] on button "結帳" at bounding box center [316, 155] width 21 height 12
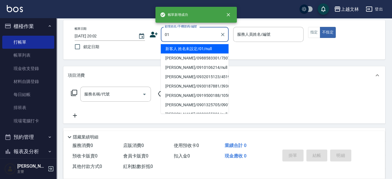
type input "01"
type input "5"
type input "新客人 姓名未設定/01/null"
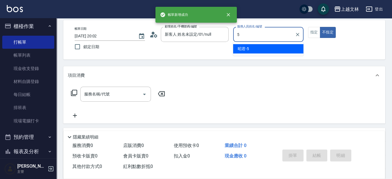
type input "昭君-5"
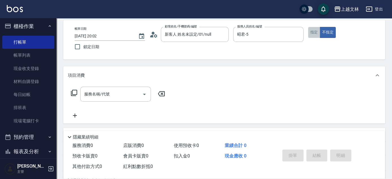
click at [312, 33] on button "指定" at bounding box center [314, 32] width 12 height 11
click at [118, 92] on input "服務名稱/代號" at bounding box center [111, 94] width 57 height 10
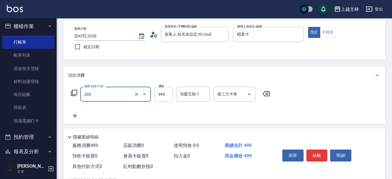
type input "B級洗+剪(203)"
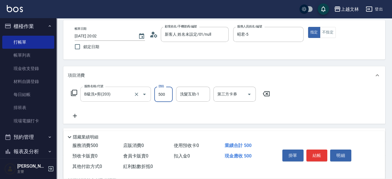
type input "500"
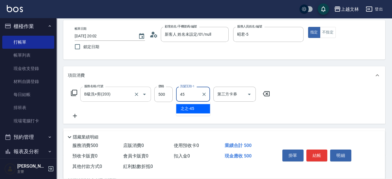
type input "之之-45"
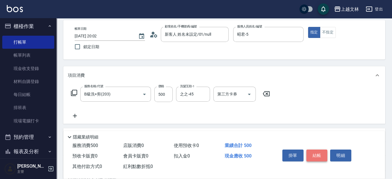
click at [316, 153] on button "結帳" at bounding box center [316, 155] width 21 height 12
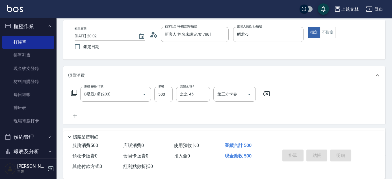
type input "[DATE] 20:03"
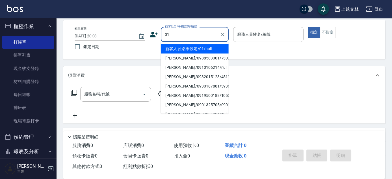
type input "01"
type input "5"
type input "新客人 姓名未設定/01/null"
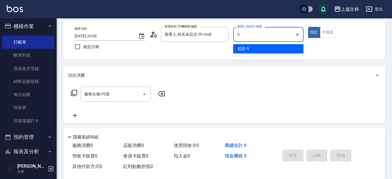
type input "昭君-5"
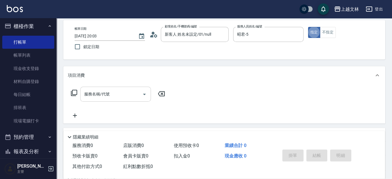
click at [112, 95] on input "服務名稱/代號" at bounding box center [111, 94] width 57 height 10
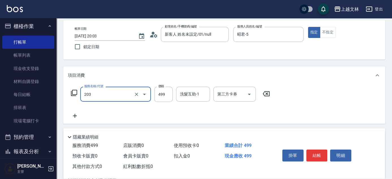
type input "B級洗+剪(203)"
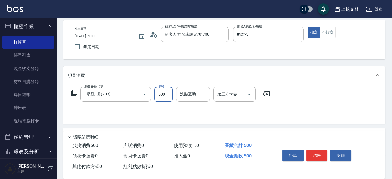
type input "500"
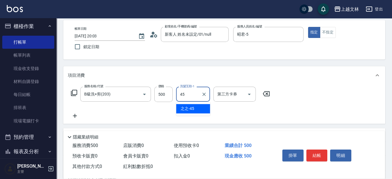
type input "之之-45"
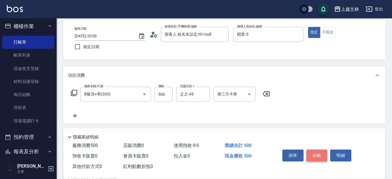
click at [315, 153] on button "結帳" at bounding box center [316, 155] width 21 height 12
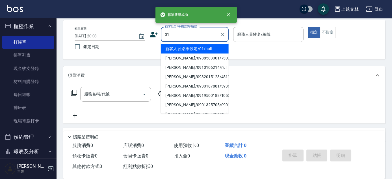
type input "01"
type input "5"
type input "新客人 姓名未設定/01/null"
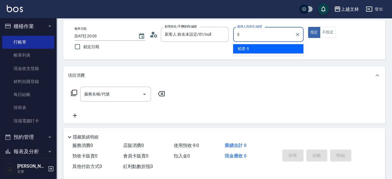
type input "昭君-5"
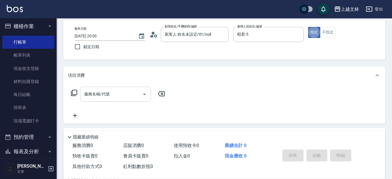
click at [120, 93] on input "服務名稱/代號" at bounding box center [111, 94] width 57 height 10
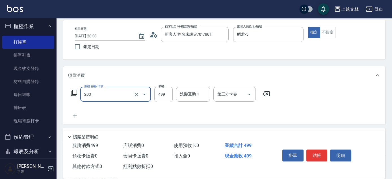
type input "B級洗+剪(203)"
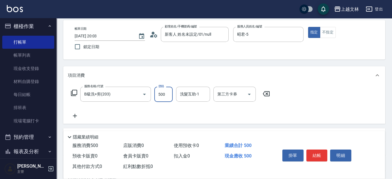
type input "500"
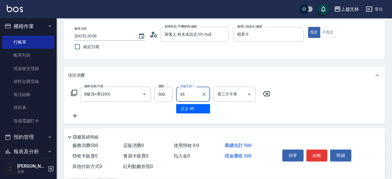
type input "之之-45"
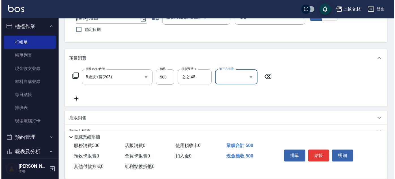
scroll to position [51, 0]
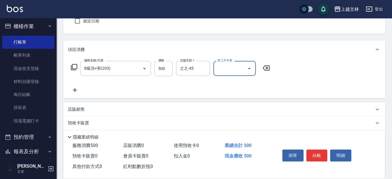
click at [76, 66] on icon at bounding box center [74, 67] width 7 height 7
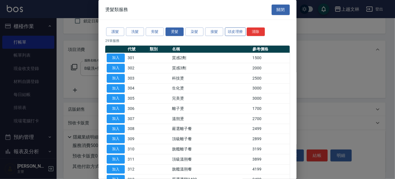
click at [235, 30] on button "頭皮理療" at bounding box center [235, 31] width 21 height 9
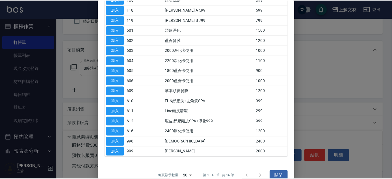
scroll to position [66, 0]
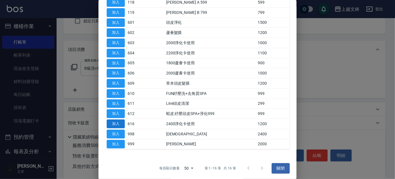
click at [120, 124] on button "加入" at bounding box center [116, 123] width 18 height 9
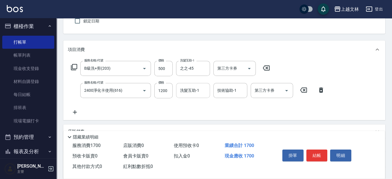
click at [201, 93] on input "洗髮互助-1" at bounding box center [193, 90] width 29 height 10
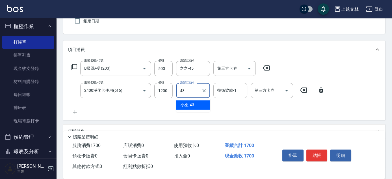
type input "小巫-43"
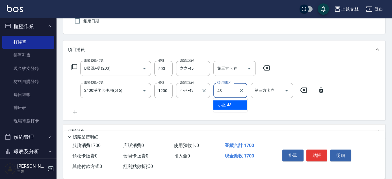
type input "小巫-43"
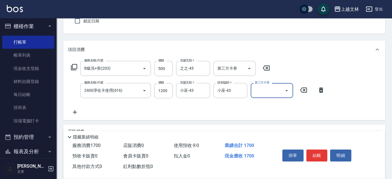
click at [270, 89] on input "第三方卡券" at bounding box center [267, 90] width 29 height 10
click at [267, 105] on span "舊有卡券" at bounding box center [272, 104] width 42 height 9
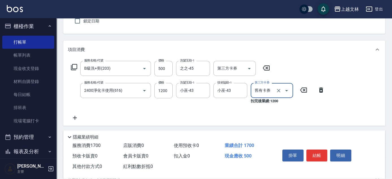
type input "舊有卡券"
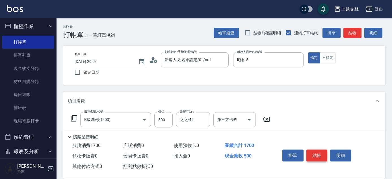
scroll to position [0, 0]
click at [321, 157] on button "結帳" at bounding box center [316, 155] width 21 height 12
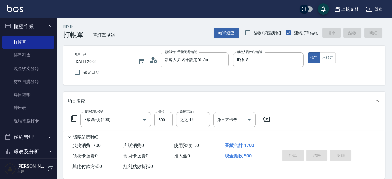
type input "[DATE] 20:04"
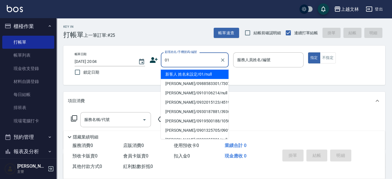
type input "新客人 姓名未設定/01/null"
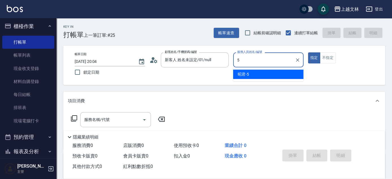
type input "昭君-5"
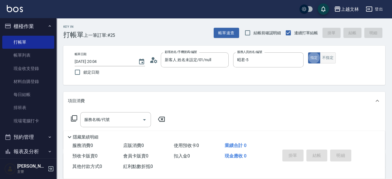
click at [330, 58] on button "不指定" at bounding box center [328, 57] width 16 height 11
click at [98, 123] on input "服務名稱/代號" at bounding box center [111, 119] width 57 height 10
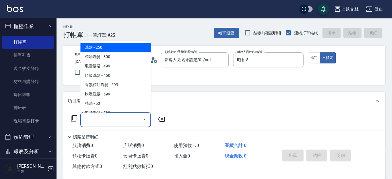
type input "2"
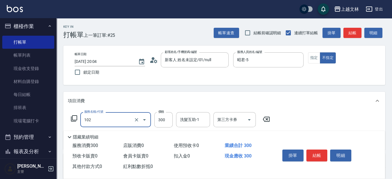
type input "精油洗髮(102)"
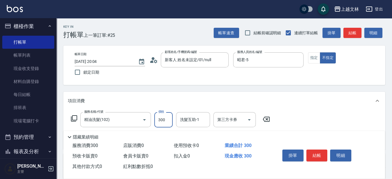
type input "300"
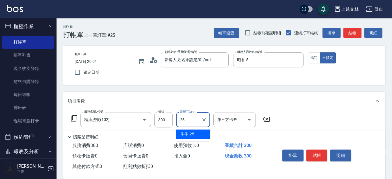
type input "牛牛-25"
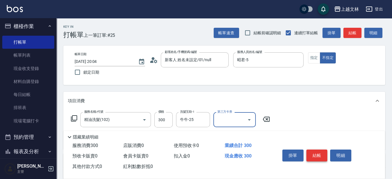
click at [313, 154] on button "結帳" at bounding box center [316, 155] width 21 height 12
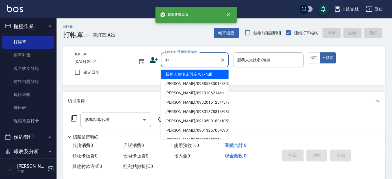
type input "新客人 姓名未設定/01/null"
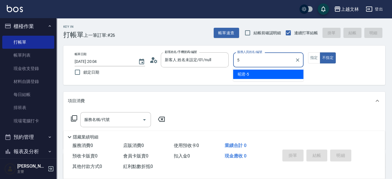
type input "昭君-5"
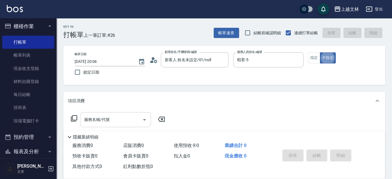
click at [109, 120] on div "服務名稱/代號 服務名稱/代號" at bounding box center [115, 119] width 71 height 15
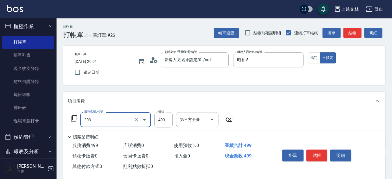
type input "B級洗+剪(203)"
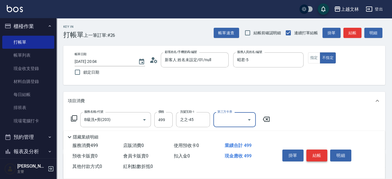
click at [317, 152] on button "結帳" at bounding box center [316, 155] width 21 height 12
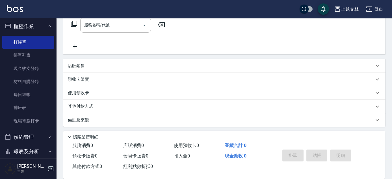
scroll to position [96, 0]
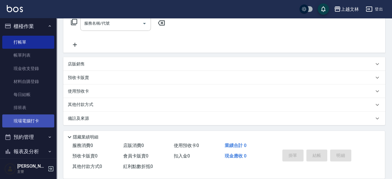
click at [23, 118] on link "現場電腦打卡" at bounding box center [28, 120] width 52 height 13
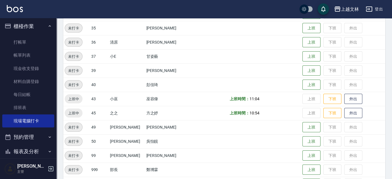
scroll to position [323, 0]
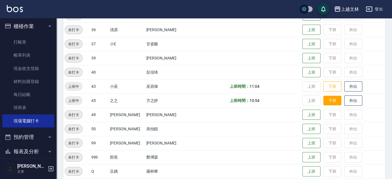
click at [323, 98] on button "下班" at bounding box center [332, 101] width 18 height 10
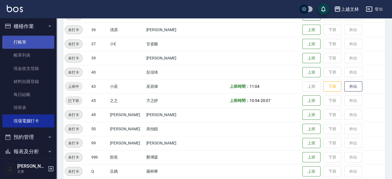
click at [25, 38] on link "打帳單" at bounding box center [28, 42] width 52 height 13
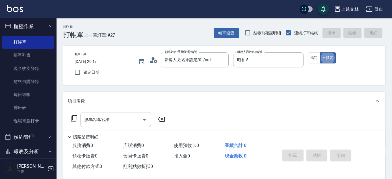
click at [111, 120] on input "服務名稱/代號" at bounding box center [111, 119] width 57 height 10
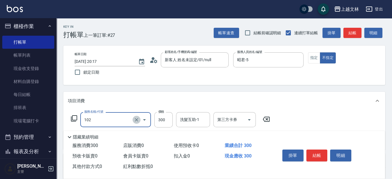
click at [137, 120] on icon "Clear" at bounding box center [137, 120] width 6 height 6
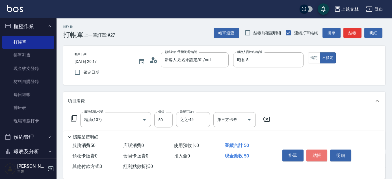
click at [321, 154] on button "結帳" at bounding box center [316, 155] width 21 height 12
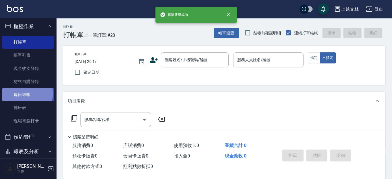
click at [20, 93] on link "每日結帳" at bounding box center [28, 94] width 52 height 13
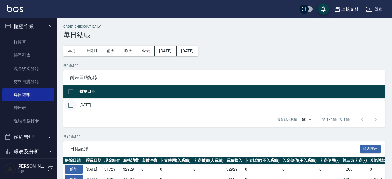
click at [70, 103] on input "checkbox" at bounding box center [71, 105] width 12 height 12
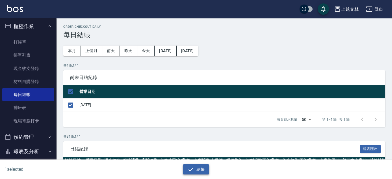
click at [191, 169] on icon "button" at bounding box center [190, 169] width 7 height 7
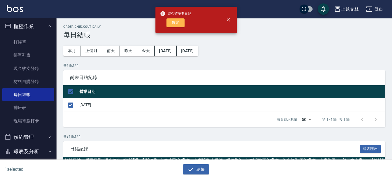
click at [176, 23] on button "確定" at bounding box center [175, 22] width 18 height 9
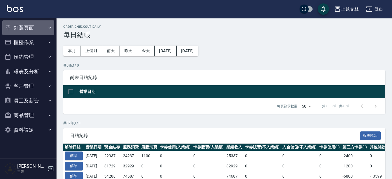
click at [21, 31] on button "釘選頁面" at bounding box center [28, 27] width 52 height 15
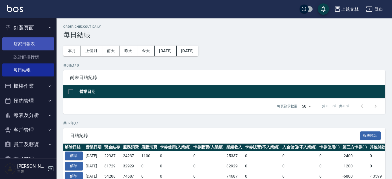
click at [26, 44] on link "店家日報表" at bounding box center [28, 43] width 52 height 13
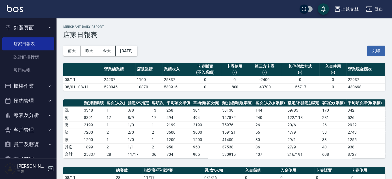
scroll to position [25, 0]
